Goal: Information Seeking & Learning: Learn about a topic

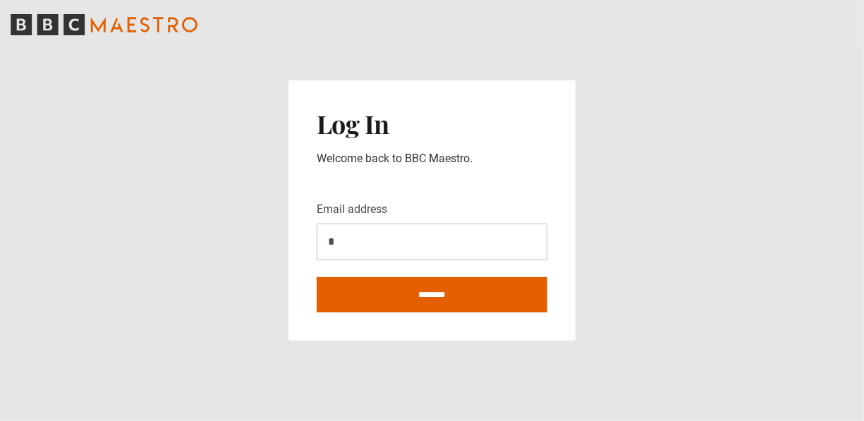
type input "**********"
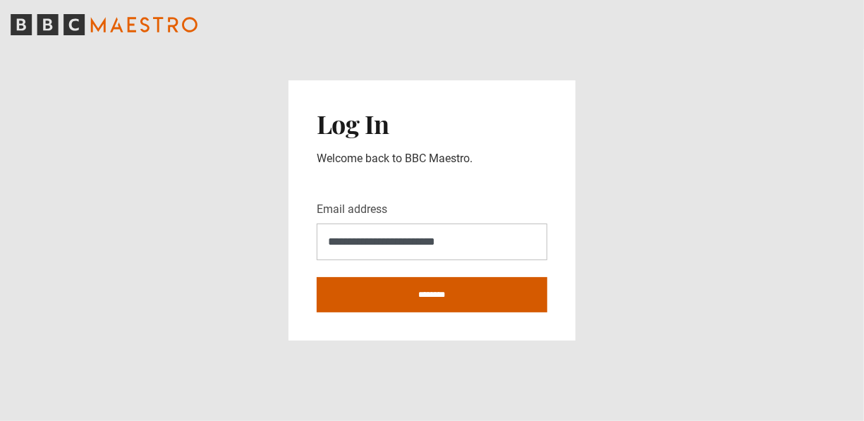
click at [443, 291] on input "********" at bounding box center [432, 294] width 231 height 35
type input "**********"
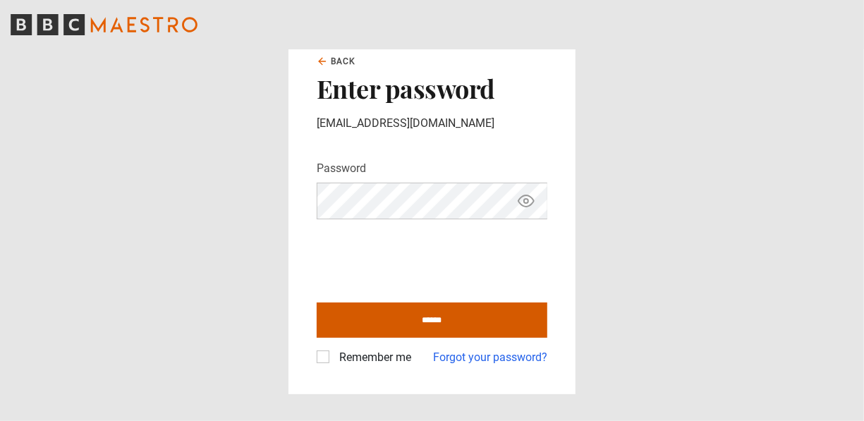
click at [502, 326] on input "******" at bounding box center [432, 320] width 231 height 35
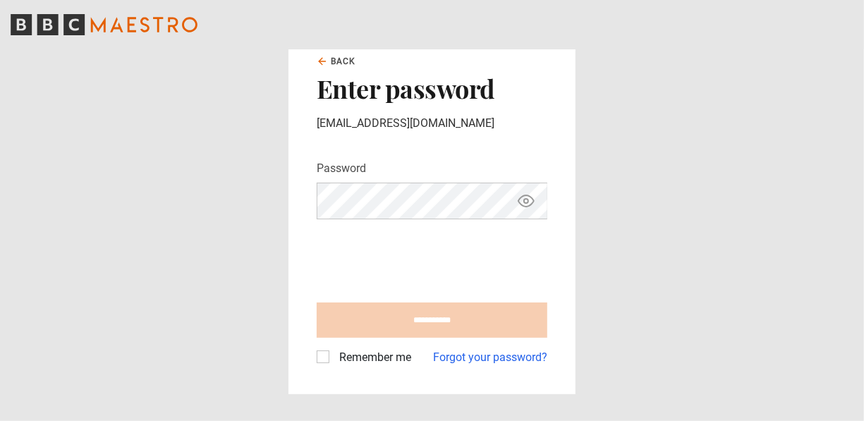
type input "**********"
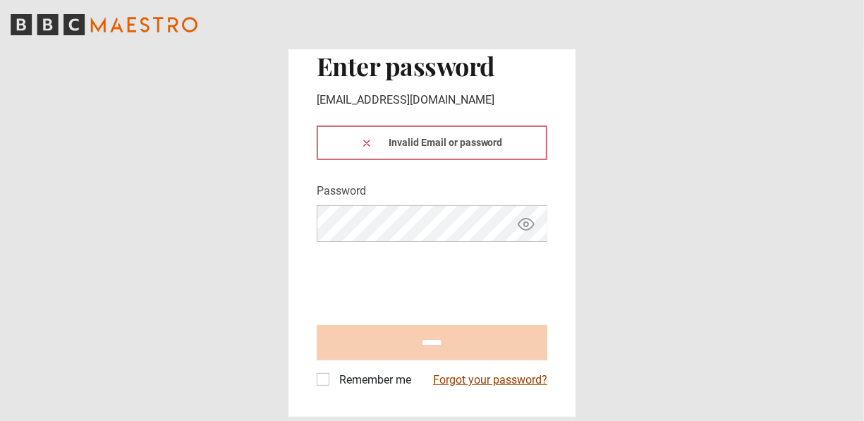
click at [528, 383] on link "Forgot your password?" at bounding box center [490, 380] width 114 height 17
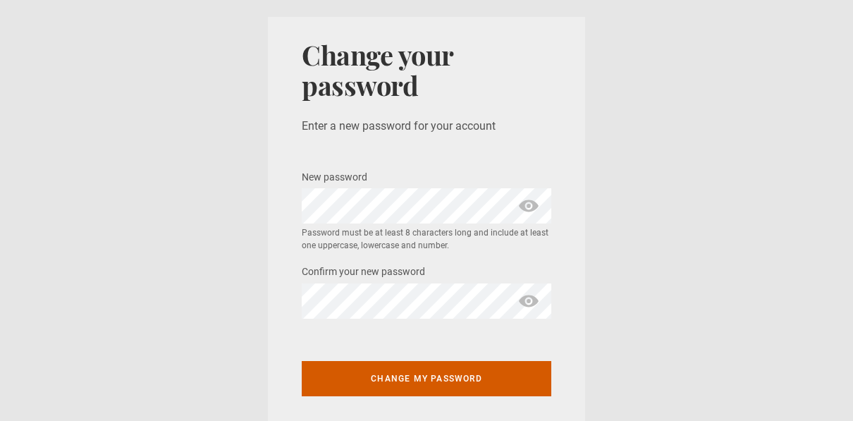
click at [434, 391] on button "Change my password" at bounding box center [427, 378] width 250 height 35
click at [445, 379] on button "Change my password" at bounding box center [427, 378] width 250 height 35
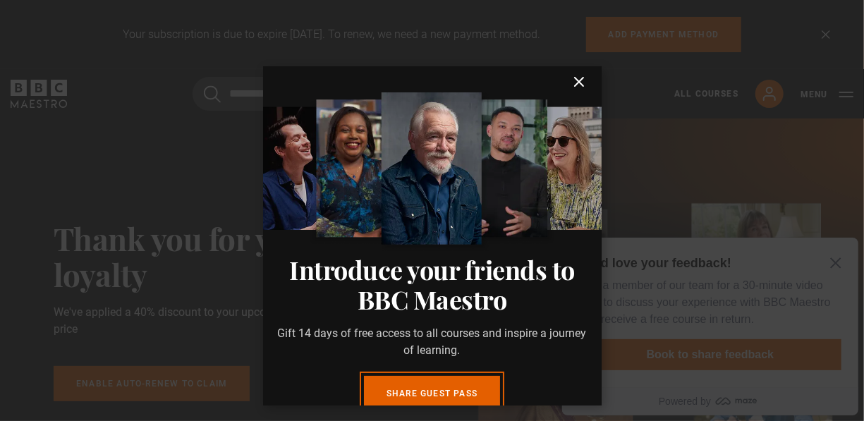
click at [570, 81] on icon "submit" at bounding box center [578, 81] width 17 height 17
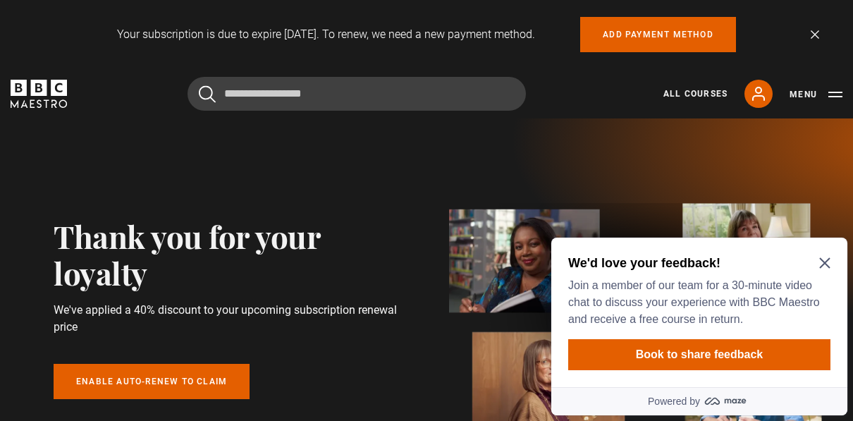
click at [828, 264] on icon "Close Maze Prompt" at bounding box center [824, 262] width 11 height 11
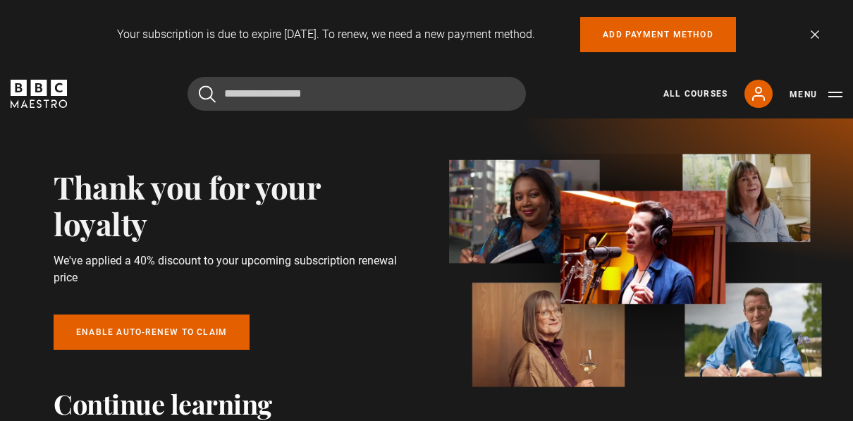
scroll to position [44, 0]
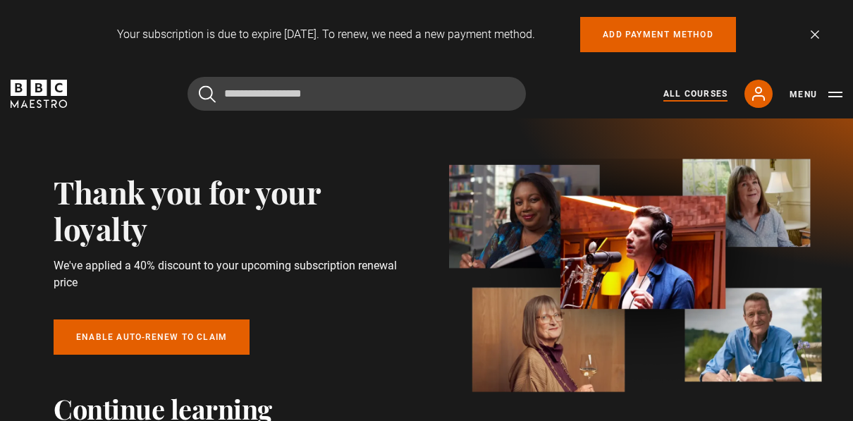
click at [704, 92] on link "All Courses" at bounding box center [696, 93] width 64 height 13
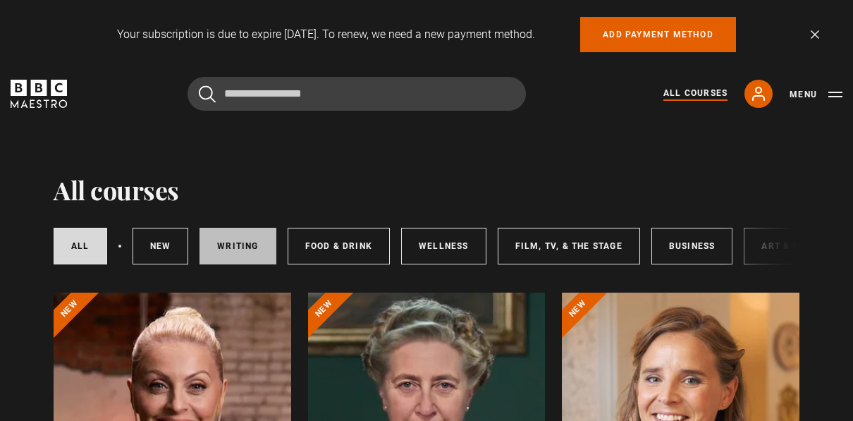
click at [226, 255] on link "Writing" at bounding box center [238, 246] width 76 height 37
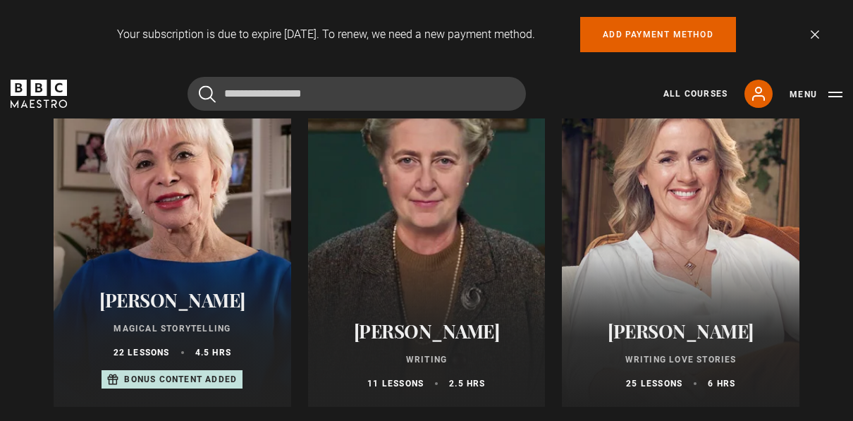
scroll to position [272, 0]
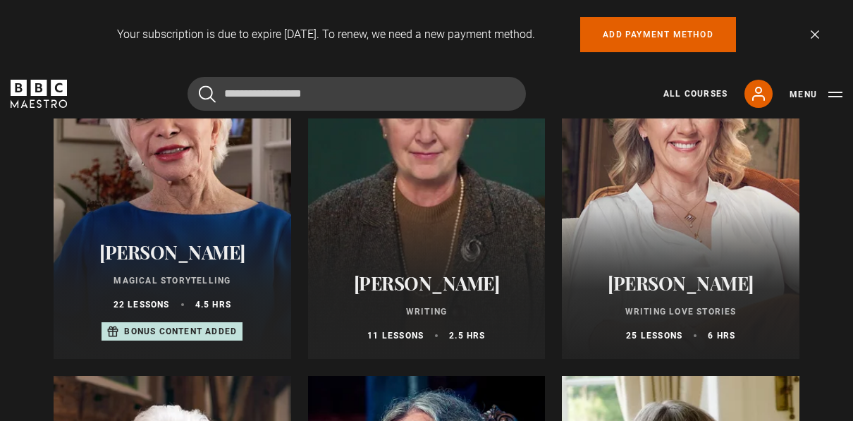
click at [250, 236] on div "[PERSON_NAME] Magical Storytelling 22 lessons 4.5 hrs Bonus content added" at bounding box center [173, 291] width 238 height 135
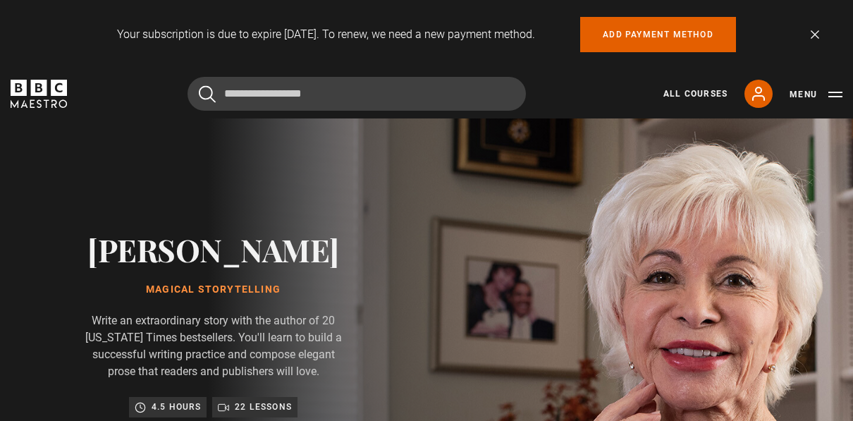
scroll to position [758, 0]
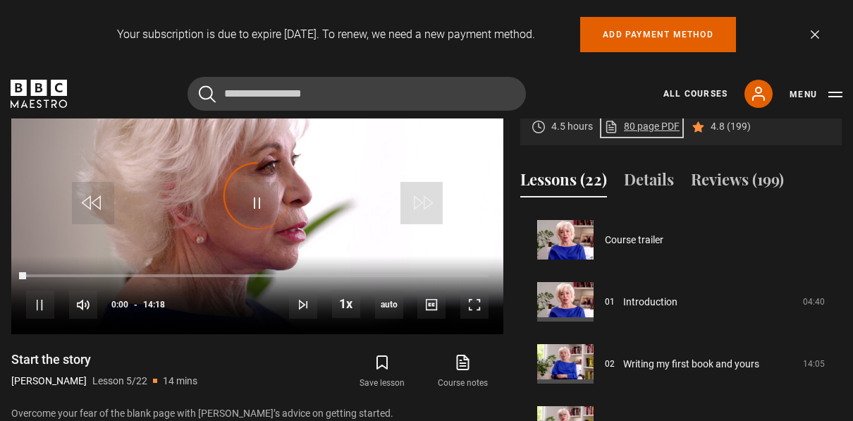
click at [642, 131] on link "80 page PDF (opens in new tab)" at bounding box center [641, 126] width 75 height 15
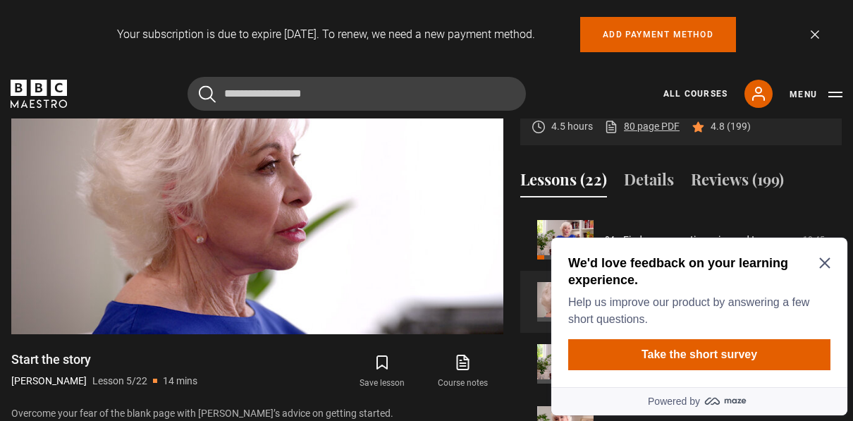
scroll to position [0, 0]
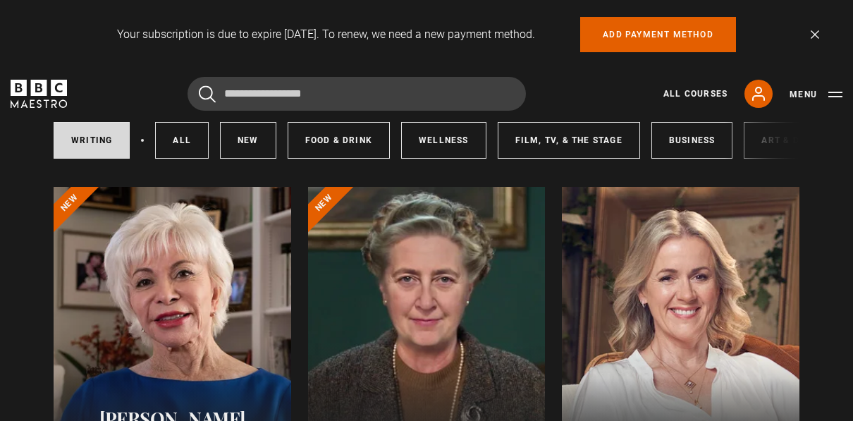
scroll to position [142, 0]
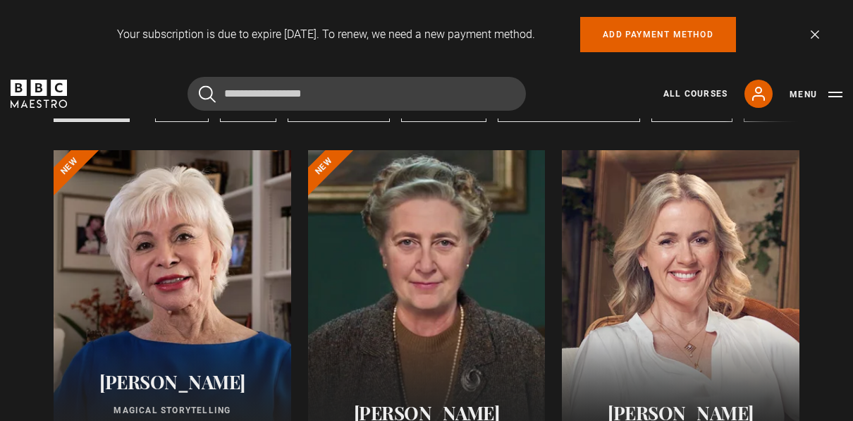
click at [447, 227] on div at bounding box center [427, 319] width 238 height 338
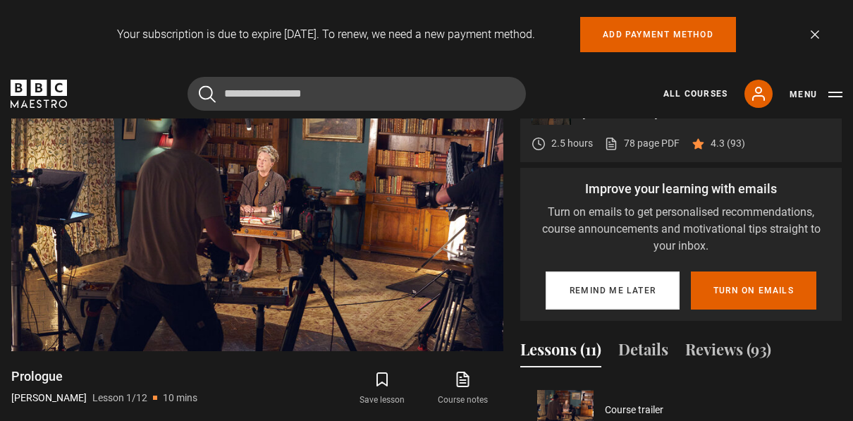
click at [647, 274] on button "Remind me later" at bounding box center [613, 290] width 134 height 38
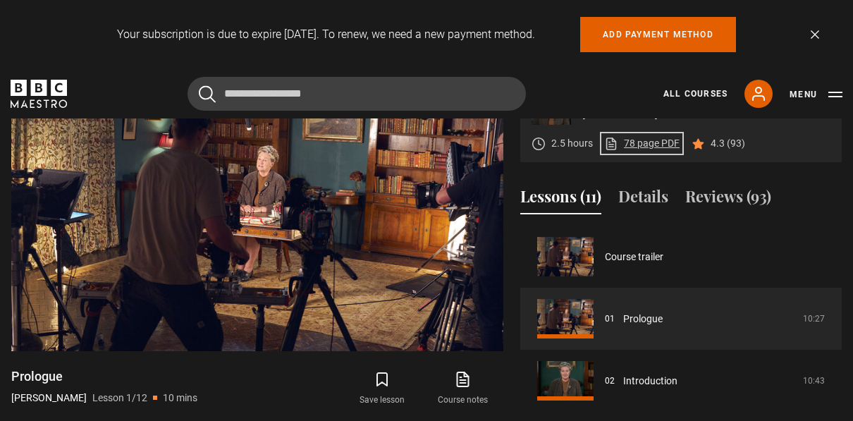
click at [658, 136] on link "78 page PDF (opens in new tab)" at bounding box center [641, 143] width 75 height 15
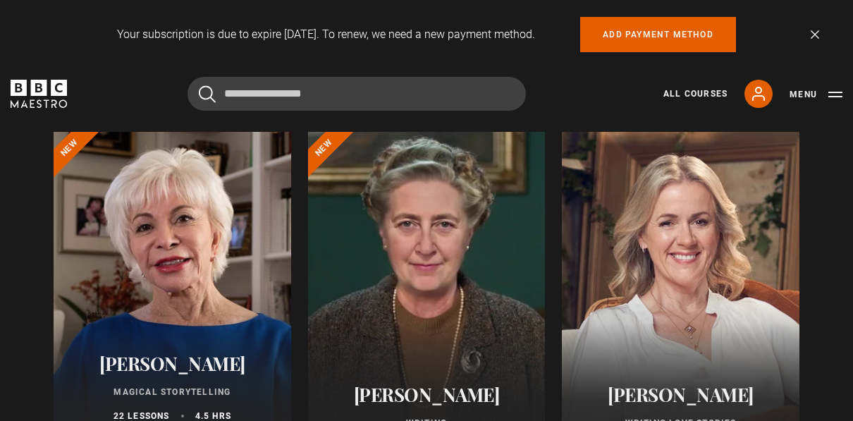
scroll to position [157, 0]
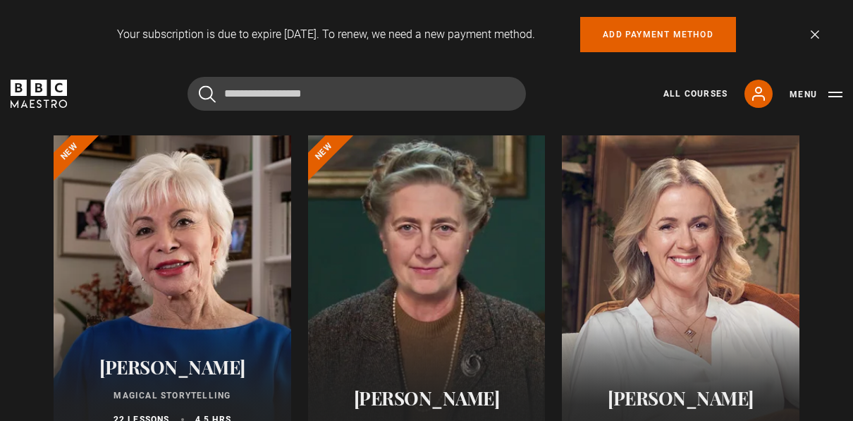
click at [718, 229] on div at bounding box center [681, 304] width 238 height 338
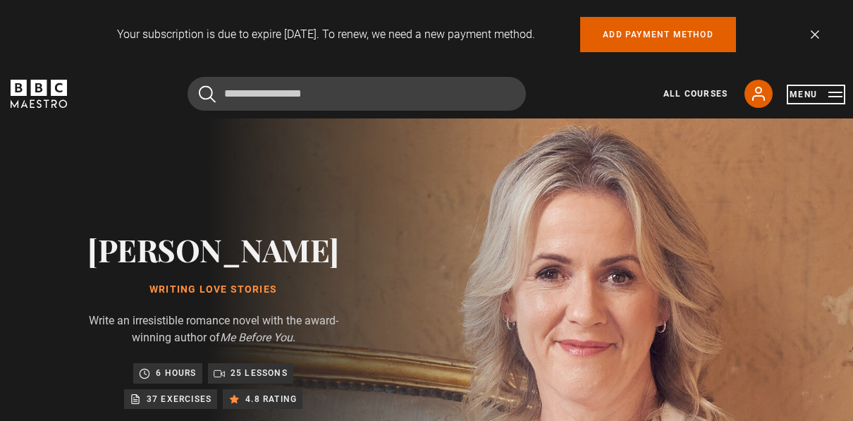
click at [833, 87] on button "Menu" at bounding box center [816, 94] width 53 height 14
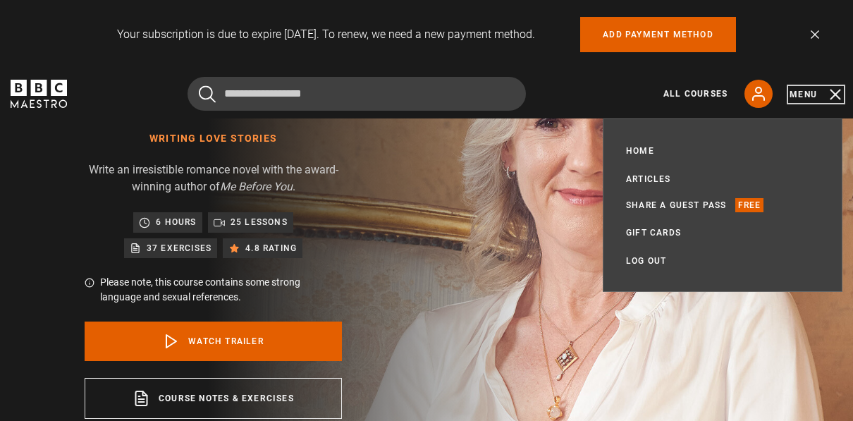
scroll to position [166, 0]
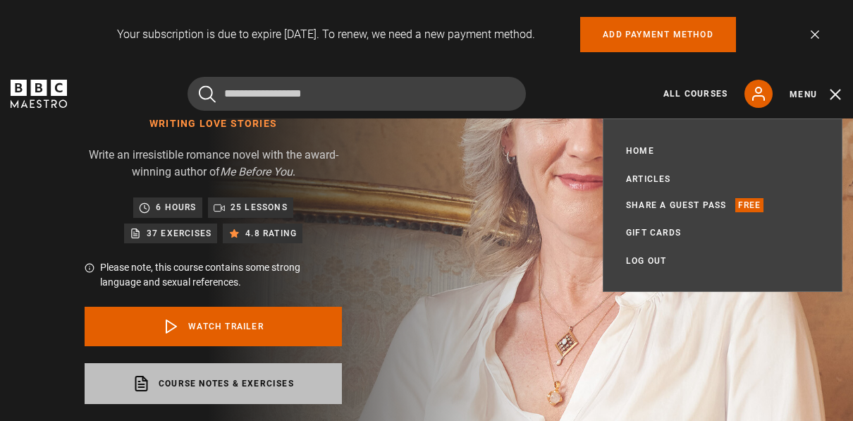
click at [262, 376] on link "Course notes & exercises opens in a new tab" at bounding box center [213, 383] width 257 height 41
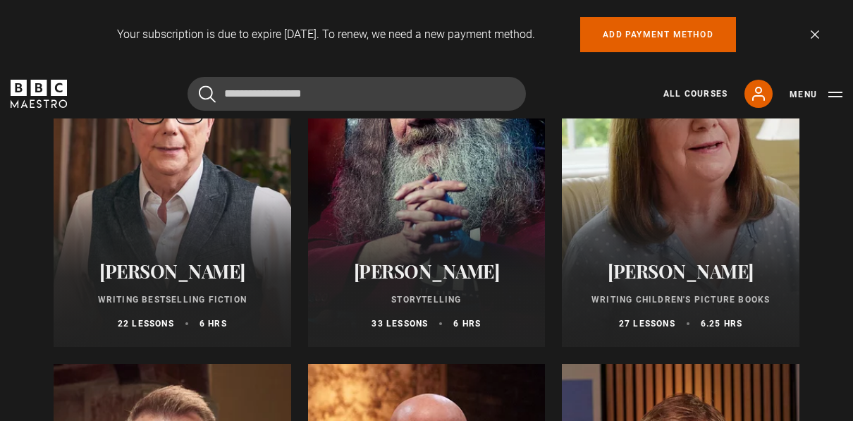
scroll to position [659, 0]
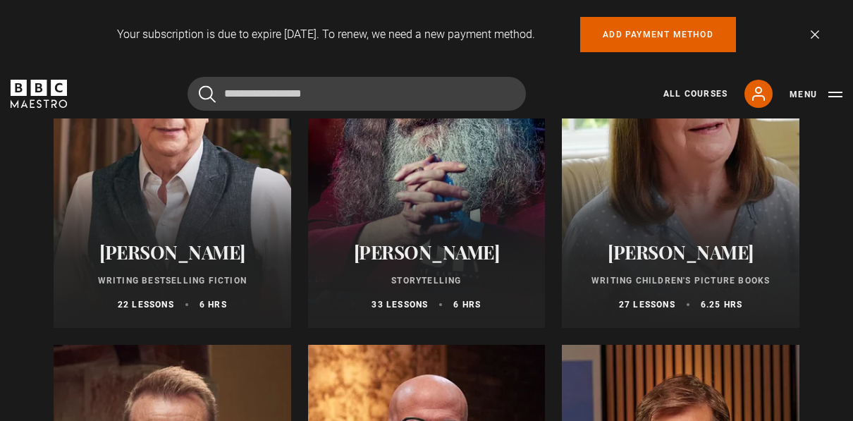
click at [231, 231] on div "Ken Follett Writing Bestselling Fiction 22 lessons 6 hrs" at bounding box center [173, 276] width 238 height 104
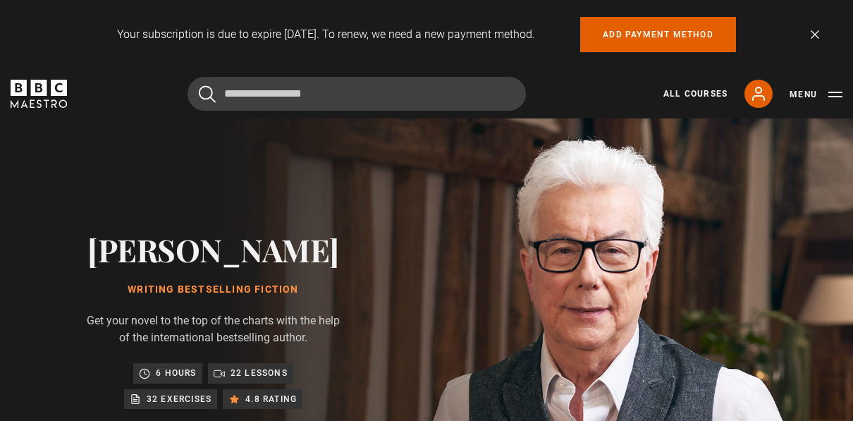
click at [819, 32] on div "Your subscription is due to expire in 30 days. To renew, we need a new payment …" at bounding box center [426, 34] width 853 height 69
click at [813, 32] on link "Dismiss" at bounding box center [815, 34] width 8 height 8
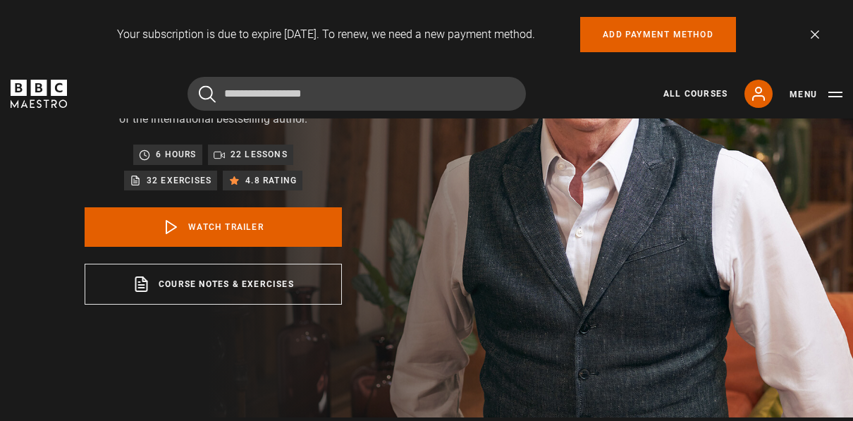
scroll to position [233, 0]
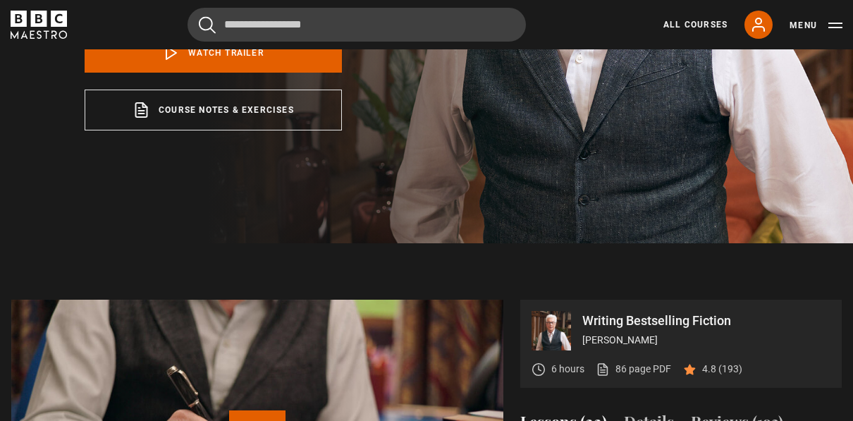
scroll to position [355, 0]
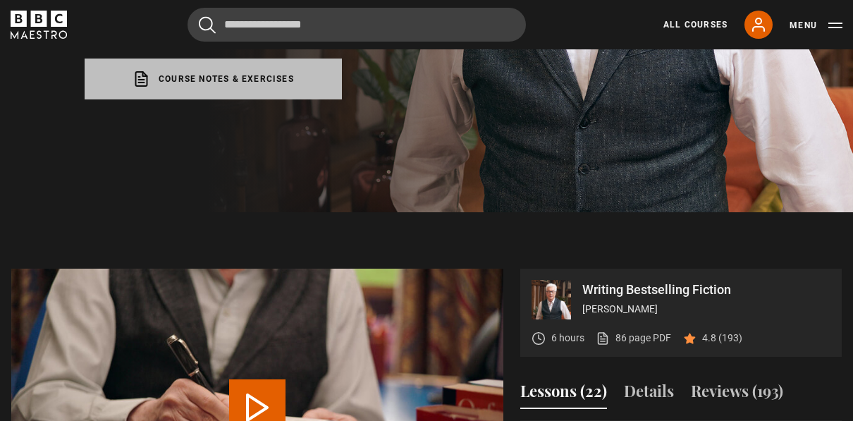
click at [245, 83] on link "Course notes & exercises opens in a new tab" at bounding box center [213, 79] width 257 height 41
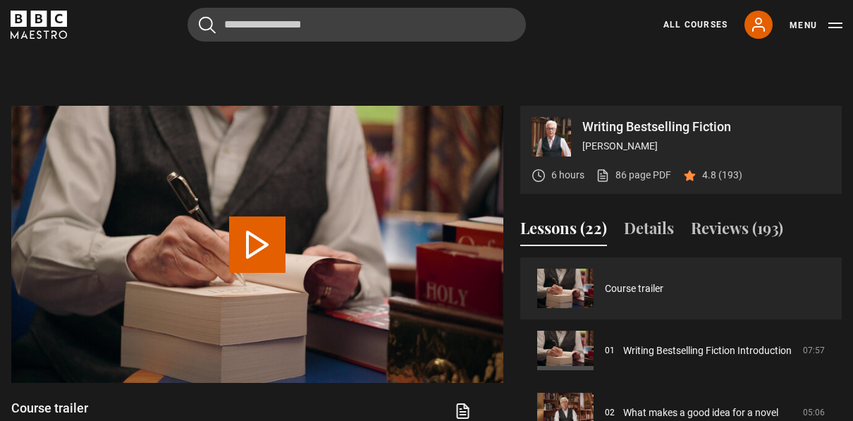
scroll to position [147, 0]
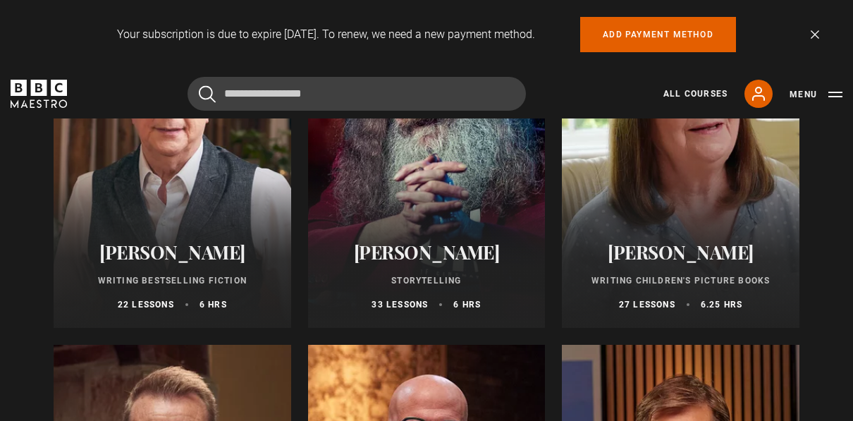
scroll to position [662, 0]
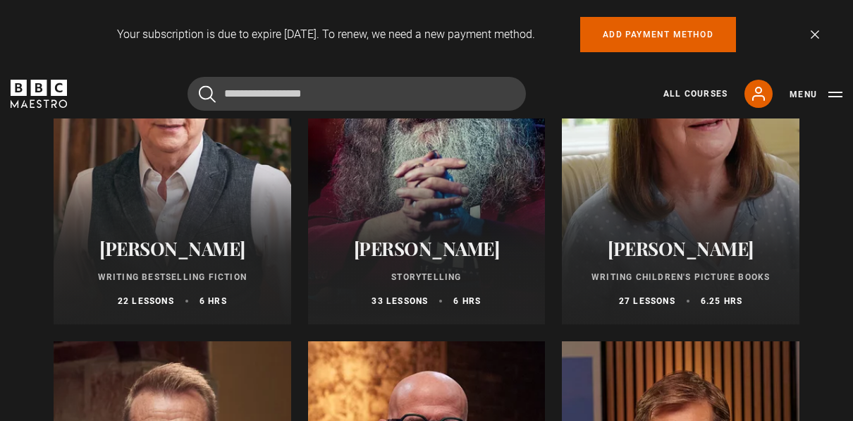
click at [441, 160] on div at bounding box center [427, 155] width 238 height 338
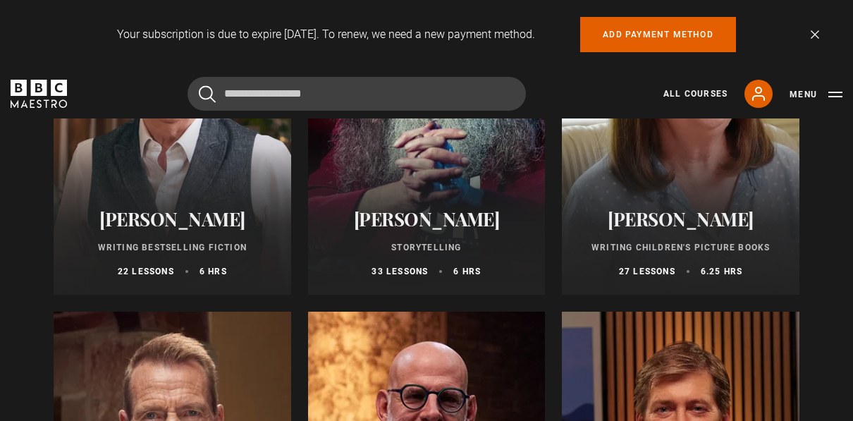
scroll to position [721, 0]
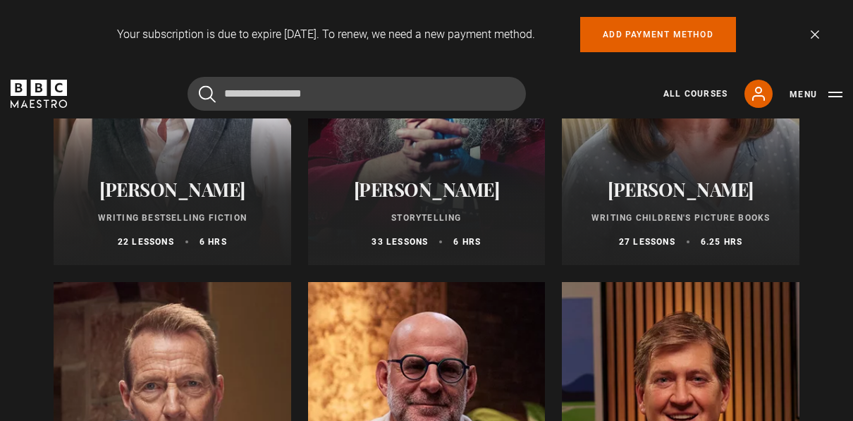
click at [702, 166] on div at bounding box center [681, 96] width 238 height 338
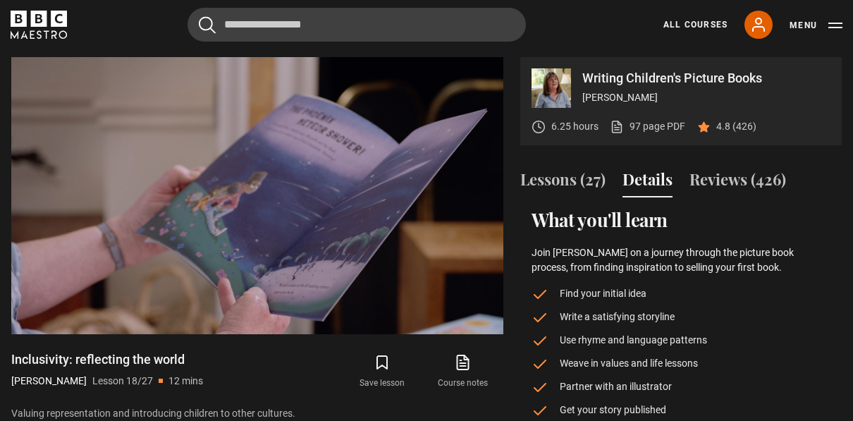
click at [658, 114] on div "6.25 hours 97 page PDF (opens in new tab) 4.8 (426)" at bounding box center [644, 126] width 225 height 37
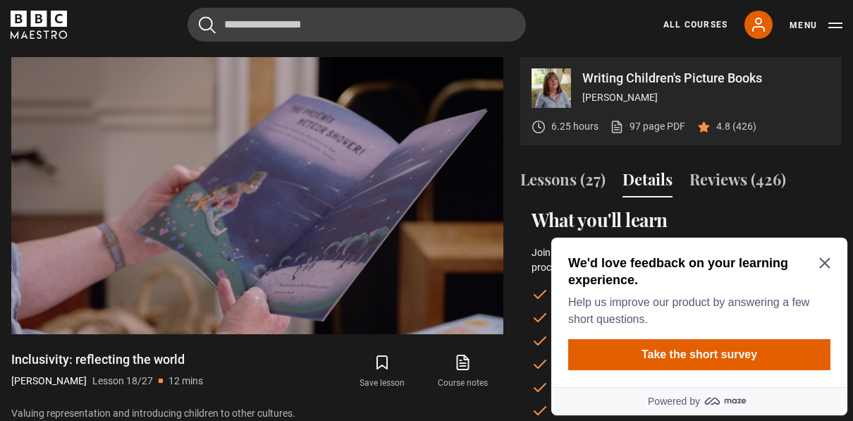
click at [825, 264] on icon "Close Maze Prompt" at bounding box center [824, 263] width 11 height 11
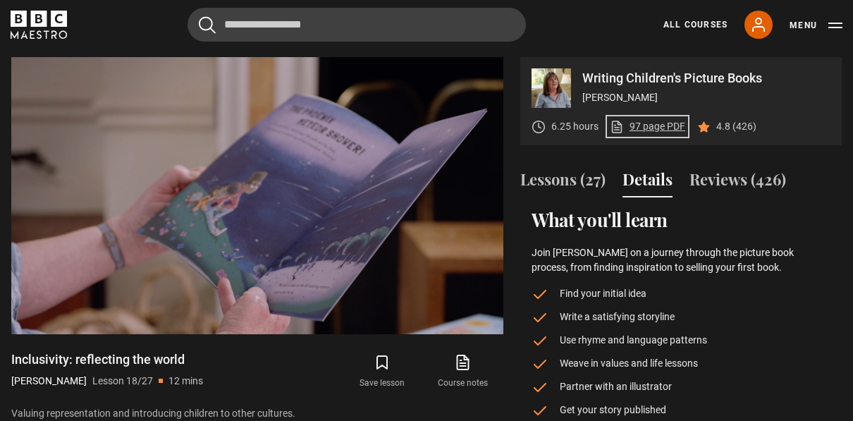
click at [668, 129] on link "97 page PDF (opens in new tab)" at bounding box center [647, 126] width 75 height 15
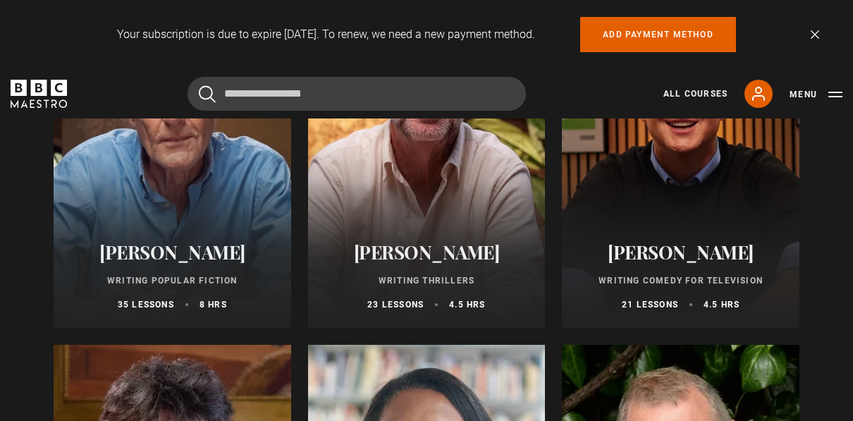
scroll to position [1018, 0]
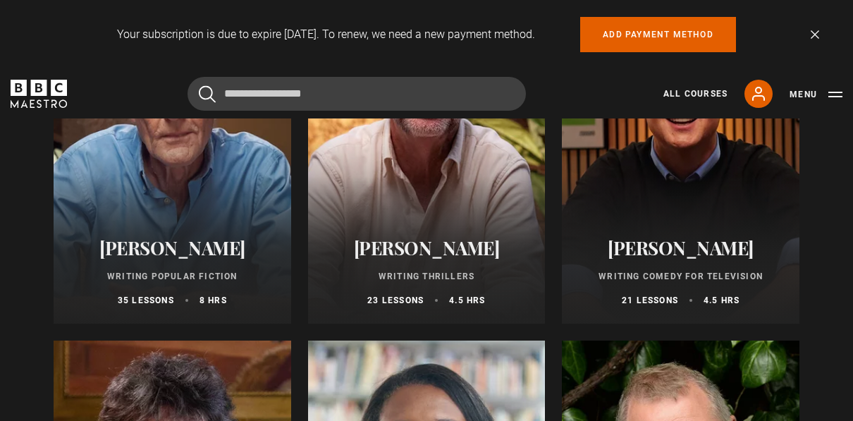
click at [191, 225] on div "[PERSON_NAME] Writing Popular Fiction 35 lessons 8 hrs" at bounding box center [173, 272] width 238 height 104
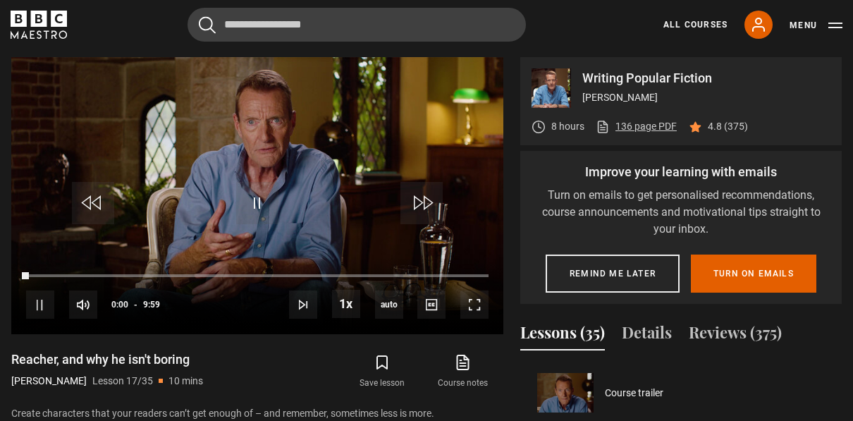
scroll to position [993, 0]
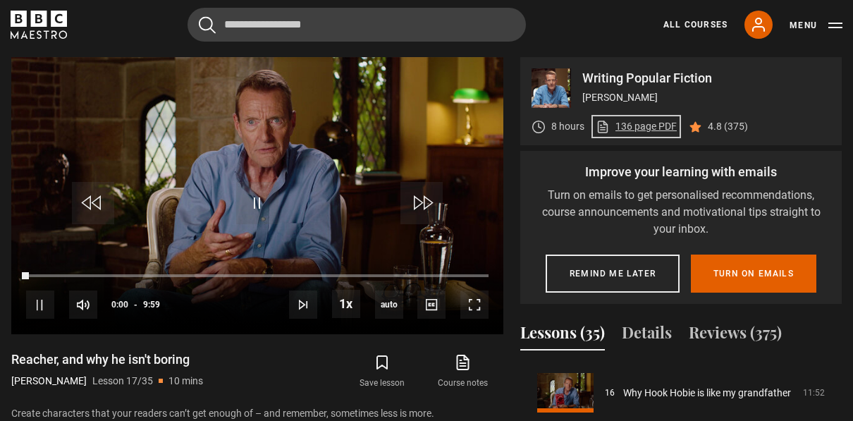
click at [662, 124] on link "136 page PDF (opens in new tab)" at bounding box center [636, 126] width 81 height 15
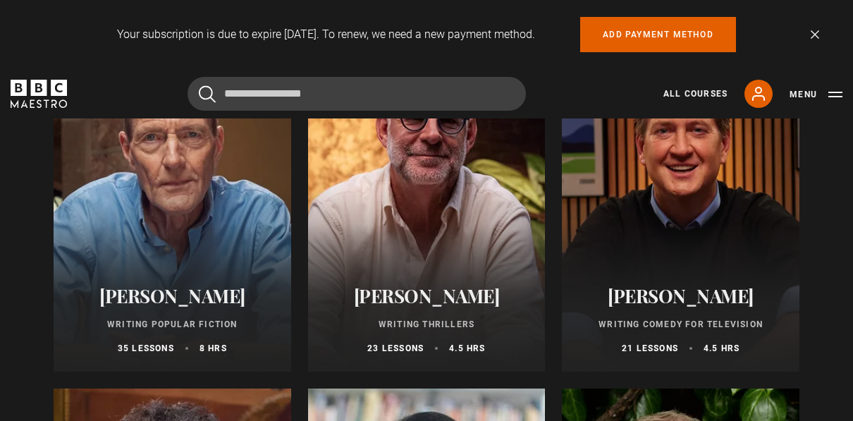
scroll to position [963, 0]
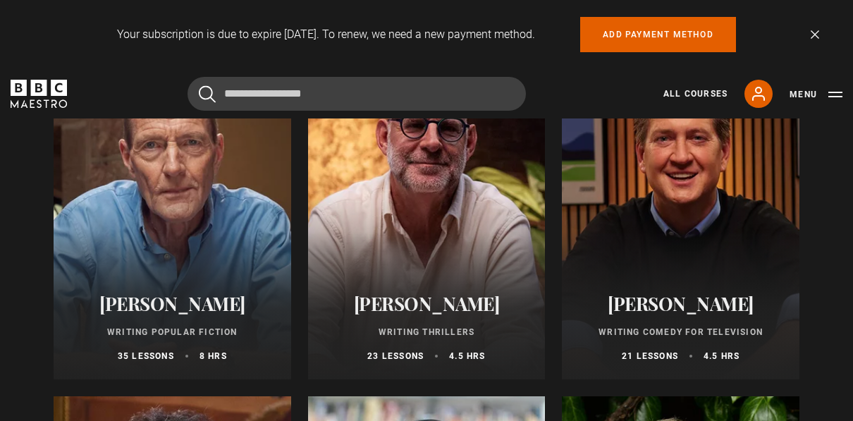
click at [410, 235] on div at bounding box center [427, 210] width 238 height 338
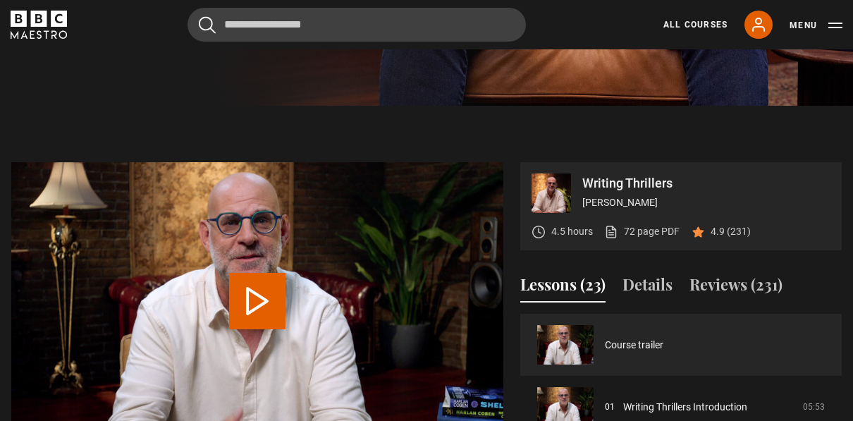
scroll to position [484, 0]
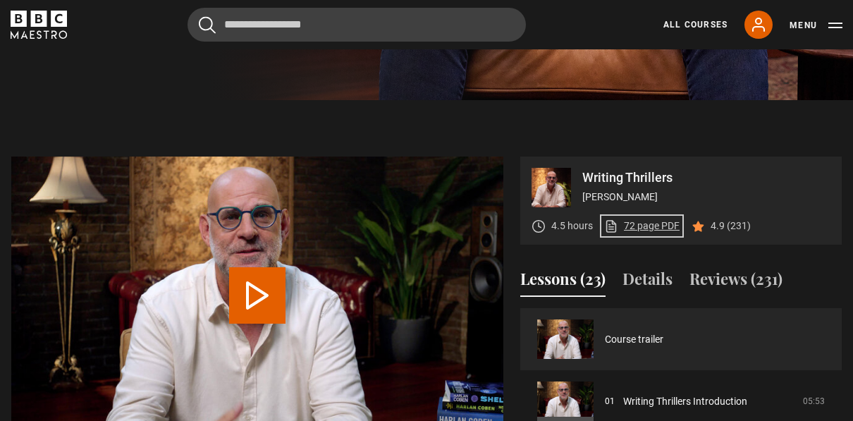
click at [653, 226] on link "72 page PDF (opens in new tab)" at bounding box center [641, 226] width 75 height 15
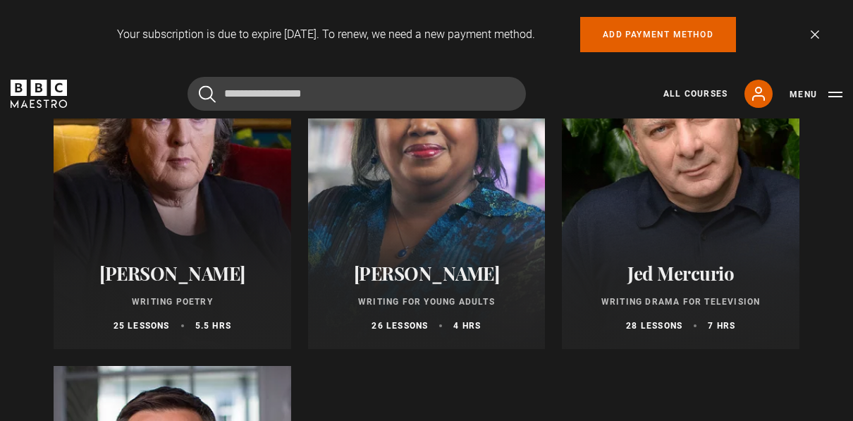
scroll to position [1352, 0]
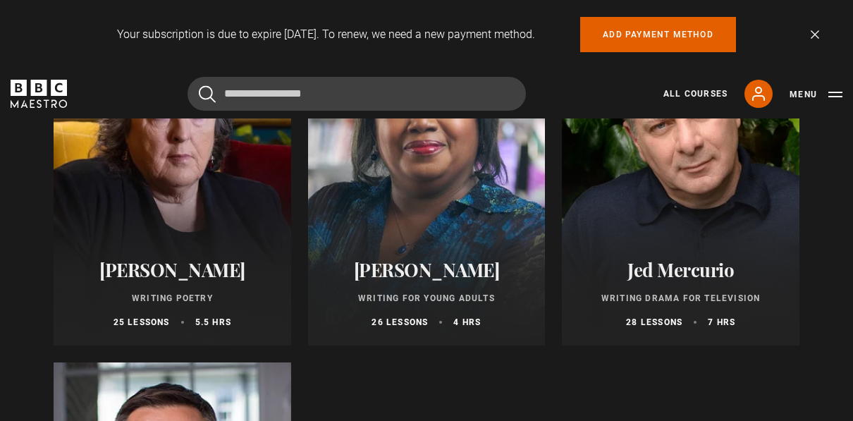
click at [167, 275] on h2 "[PERSON_NAME]" at bounding box center [173, 270] width 204 height 22
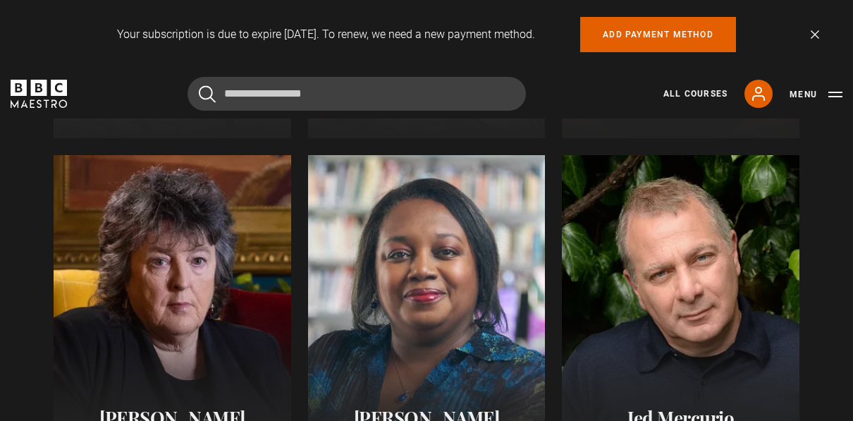
scroll to position [1371, 0]
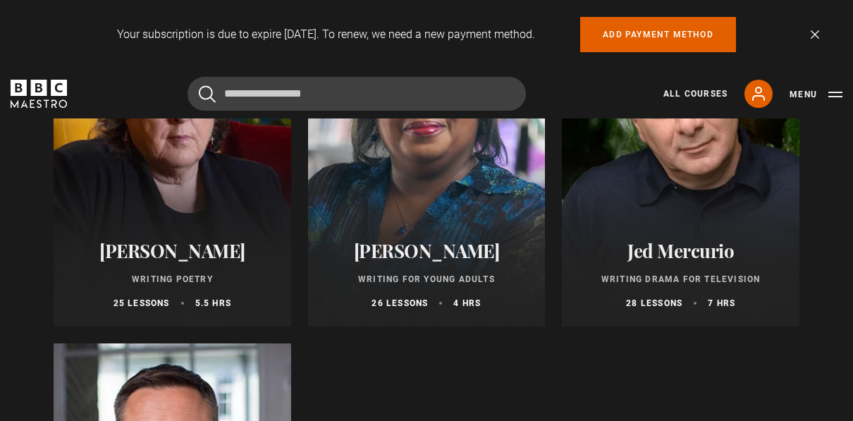
click at [418, 238] on div "Malorie Blackman Writing for Young Adults 26 lessons 4 hrs" at bounding box center [427, 275] width 238 height 104
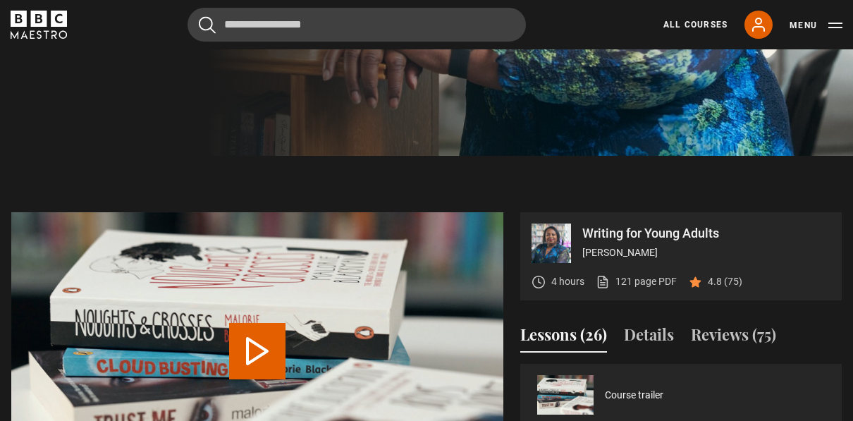
scroll to position [463, 0]
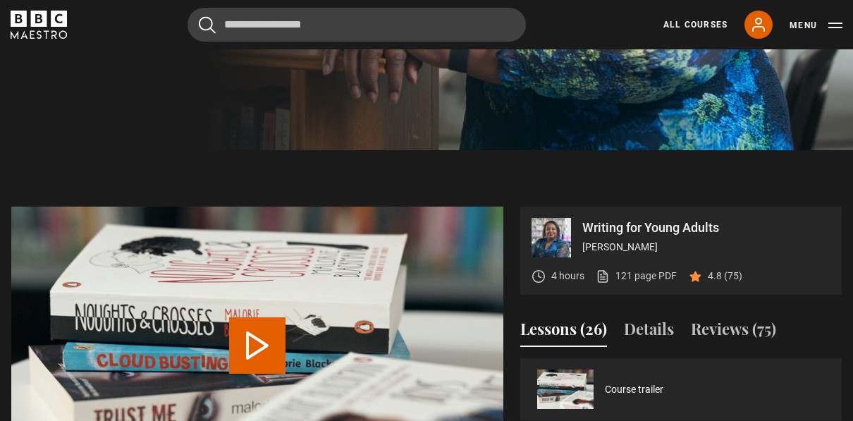
click at [624, 286] on div "4 hours 121 page PDF (opens in new tab) 4.8 (75)" at bounding box center [637, 275] width 211 height 37
click at [633, 276] on link "121 page PDF (opens in new tab)" at bounding box center [636, 276] width 81 height 15
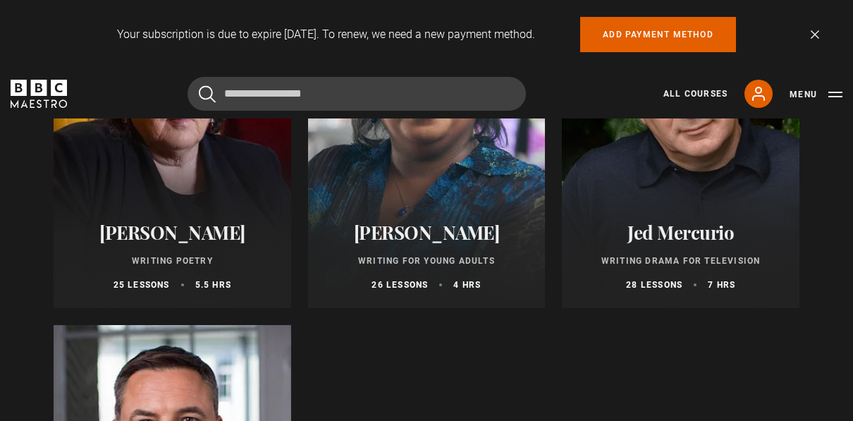
scroll to position [1352, 0]
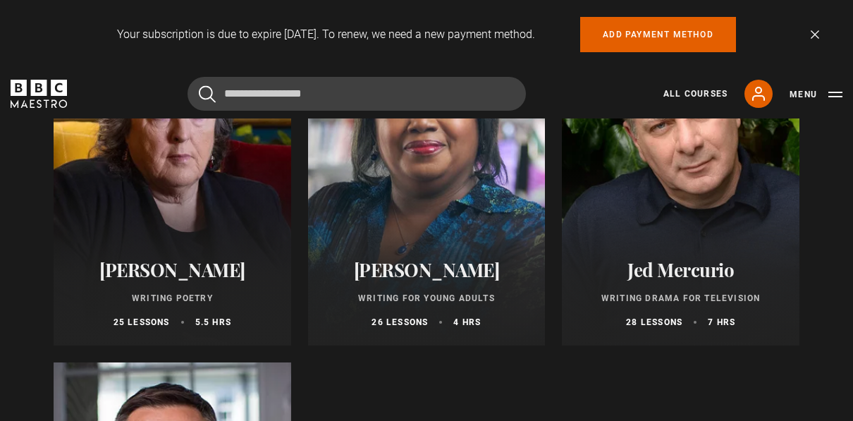
click at [678, 276] on h2 "Jed Mercurio" at bounding box center [681, 270] width 204 height 22
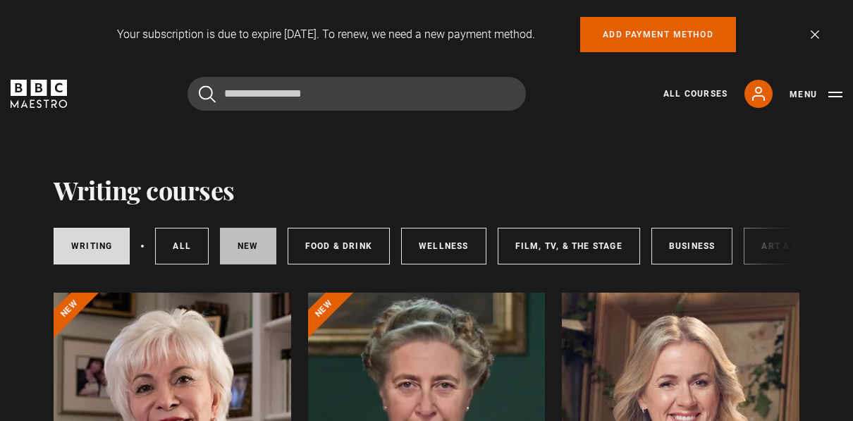
click at [243, 250] on link "New courses" at bounding box center [248, 246] width 56 height 37
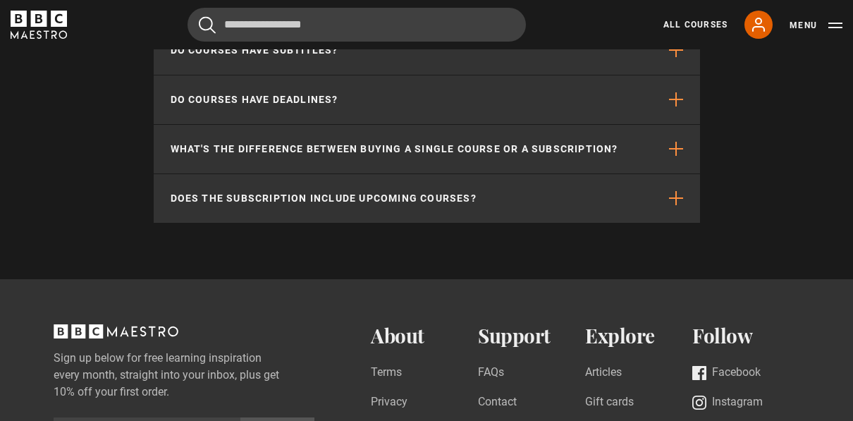
scroll to position [346, 0]
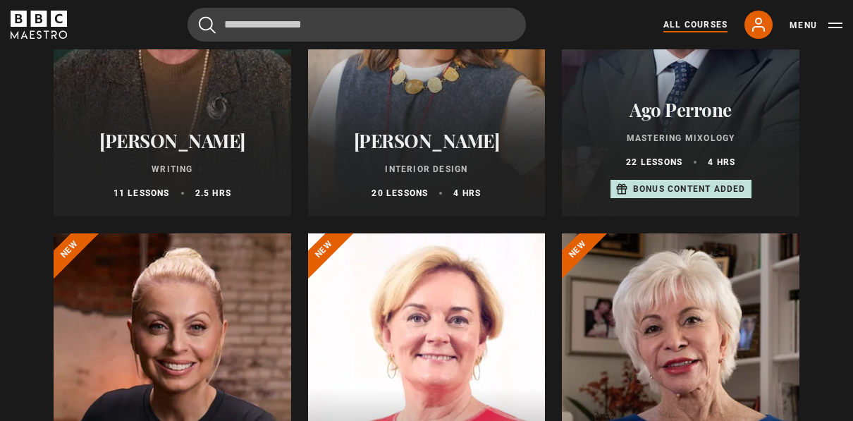
click at [714, 24] on link "All Courses" at bounding box center [696, 24] width 64 height 13
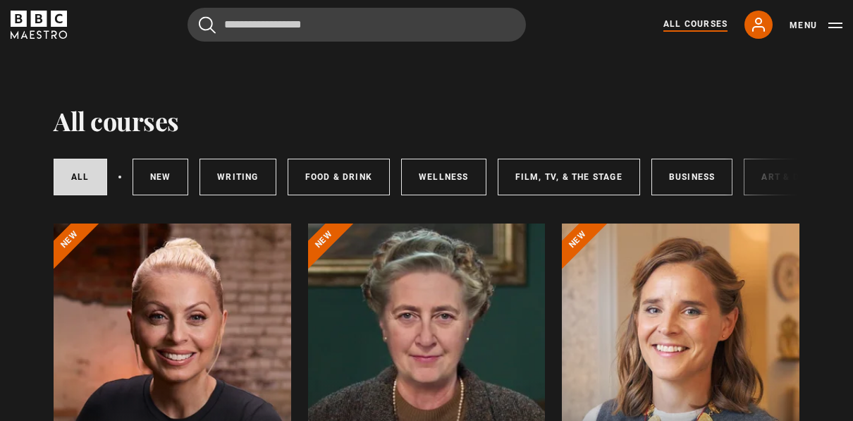
click at [758, 175] on div "All courses New courses Writing Food & Drink Wellness Film, TV, & The Stage Bus…" at bounding box center [427, 177] width 746 height 48
click at [759, 176] on div "All courses New courses Writing Food & Drink Wellness Film, TV, & The Stage Bus…" at bounding box center [427, 177] width 746 height 48
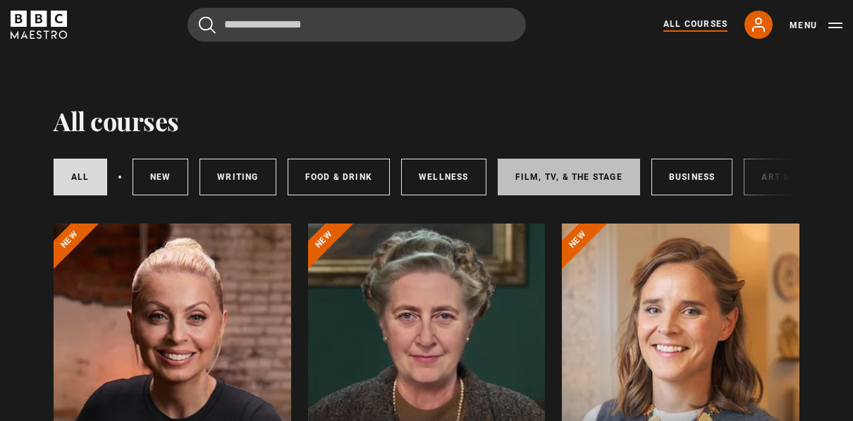
drag, startPoint x: 759, startPoint y: 176, endPoint x: 560, endPoint y: 181, distance: 198.9
click at [560, 181] on div "All courses New courses Writing Food & Drink Wellness Film, TV, & The Stage Bus…" at bounding box center [427, 177] width 746 height 48
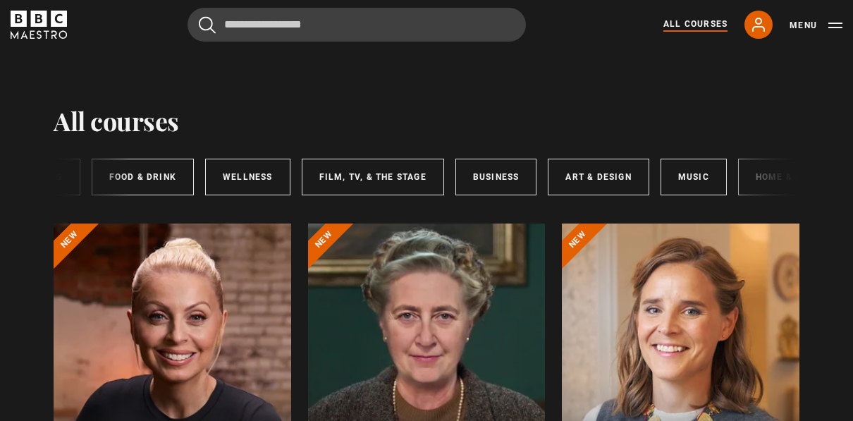
scroll to position [0, 261]
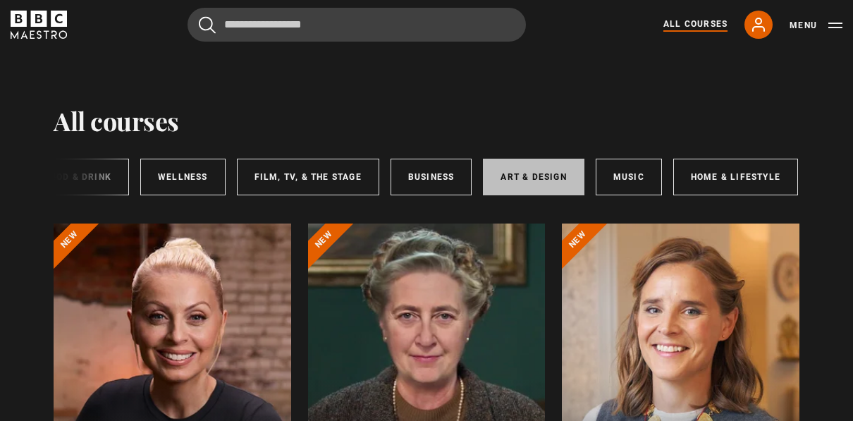
click at [548, 171] on link "Art & Design" at bounding box center [533, 177] width 101 height 37
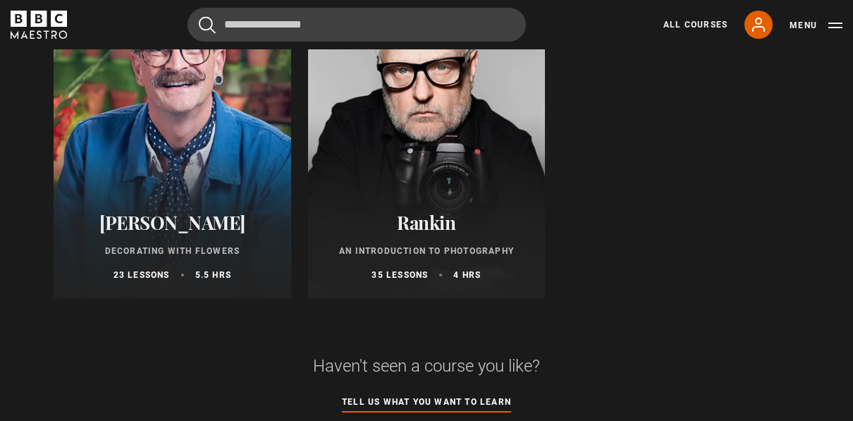
scroll to position [636, 0]
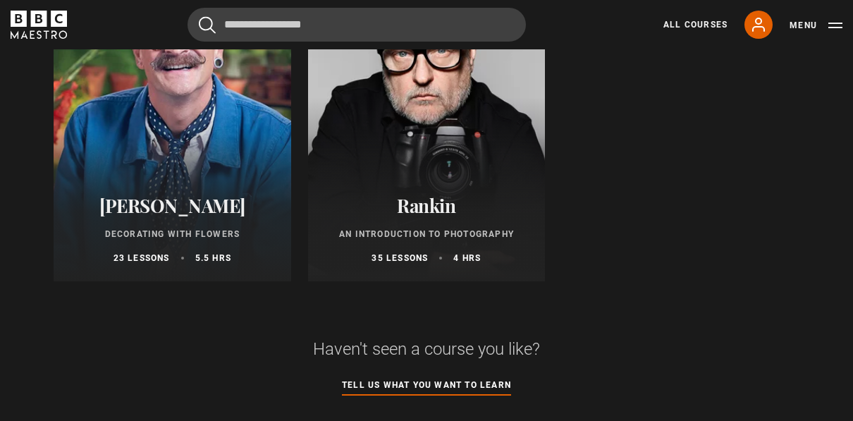
click at [423, 205] on h2 "Rankin" at bounding box center [427, 206] width 204 height 22
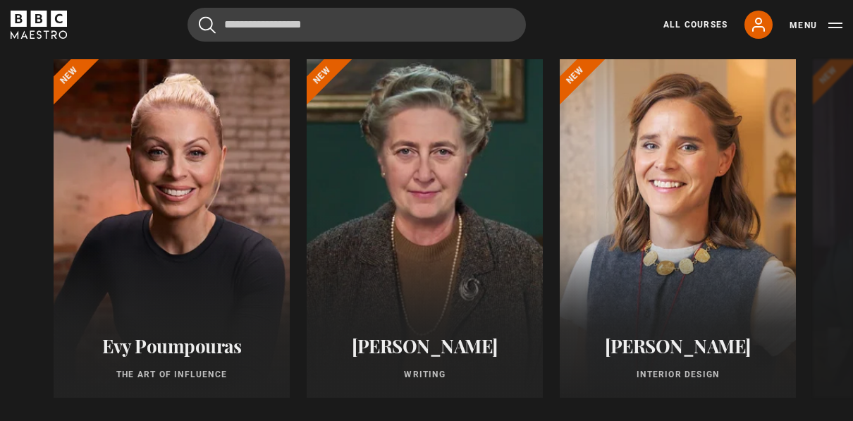
scroll to position [173, 0]
